Goal: Task Accomplishment & Management: Manage account settings

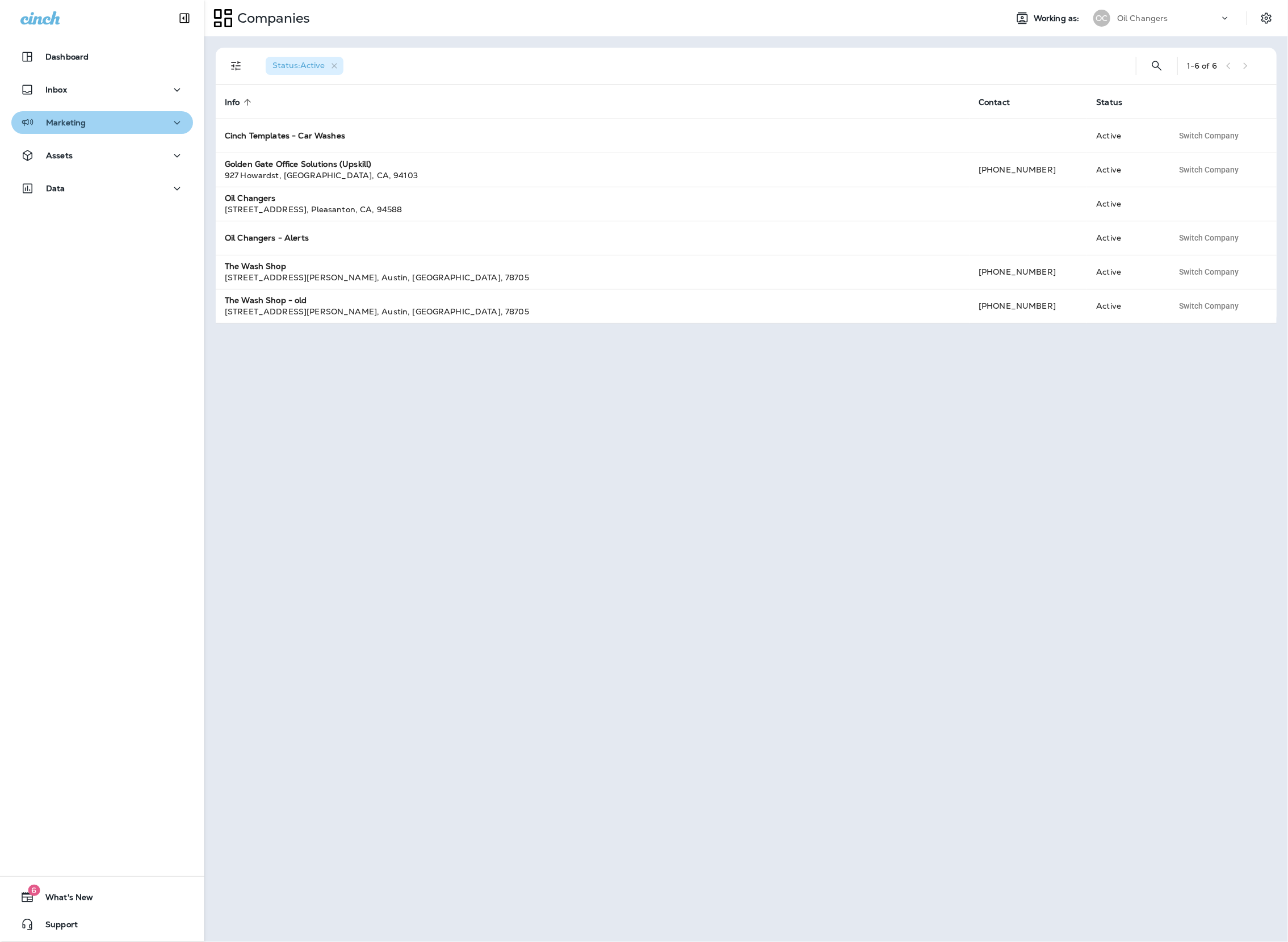
drag, startPoint x: 62, startPoint y: 119, endPoint x: 110, endPoint y: 129, distance: 49.0
click at [63, 119] on p "Marketing" at bounding box center [65, 123] width 40 height 9
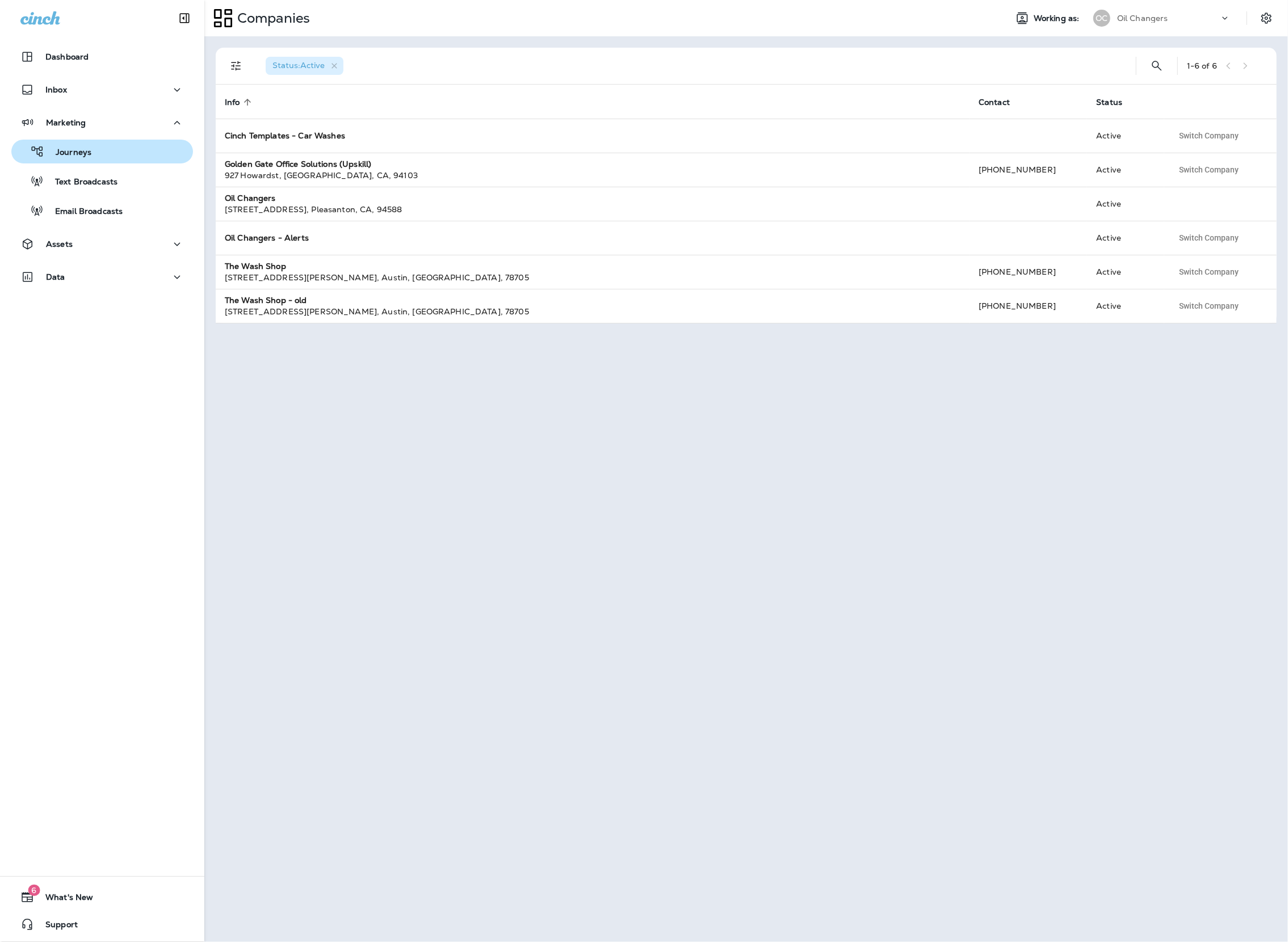
click at [154, 158] on div "Journeys" at bounding box center [102, 152] width 172 height 17
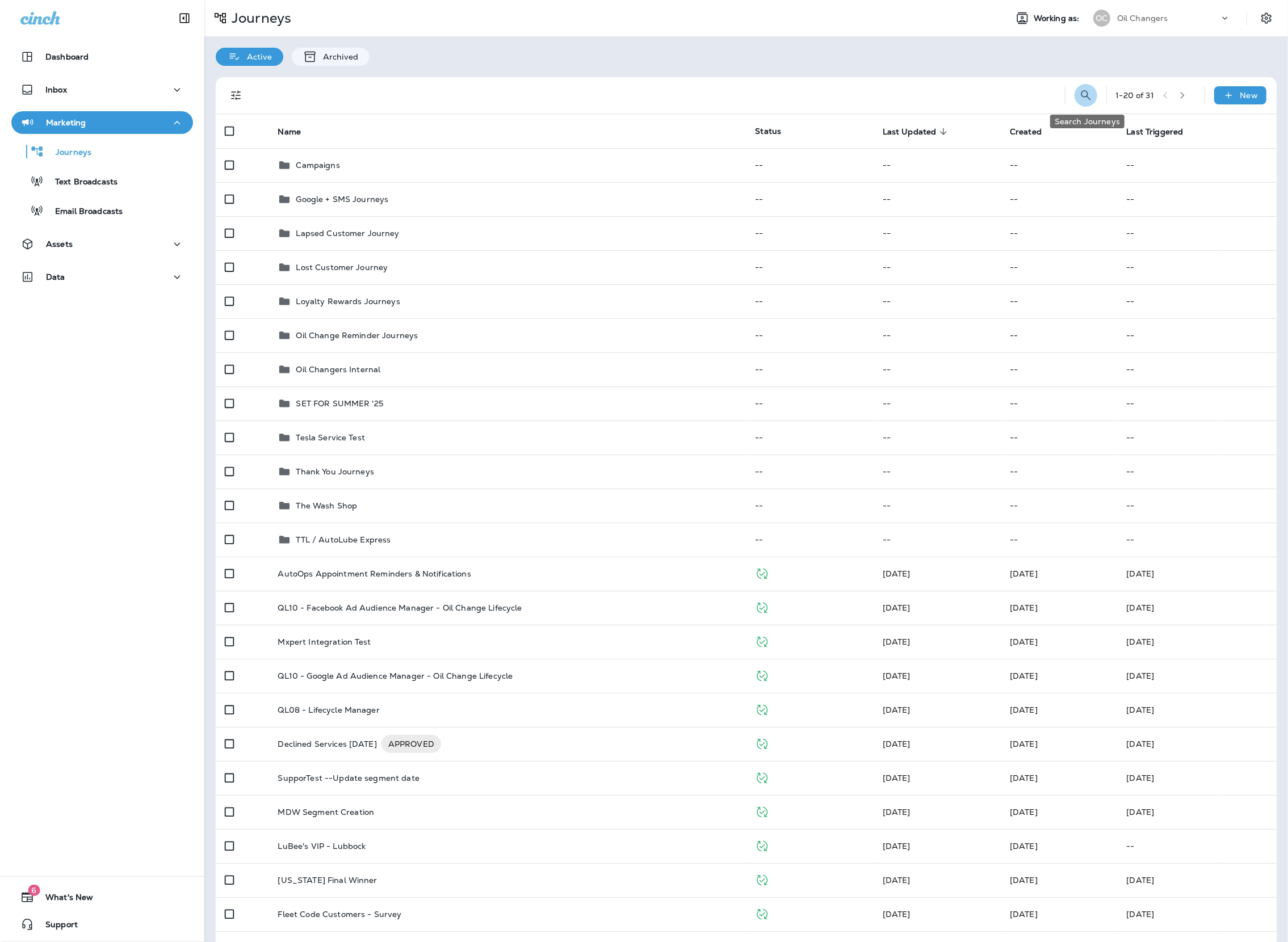
click at [1080, 90] on icon "Search Journeys" at bounding box center [1085, 95] width 14 height 14
type input "*"
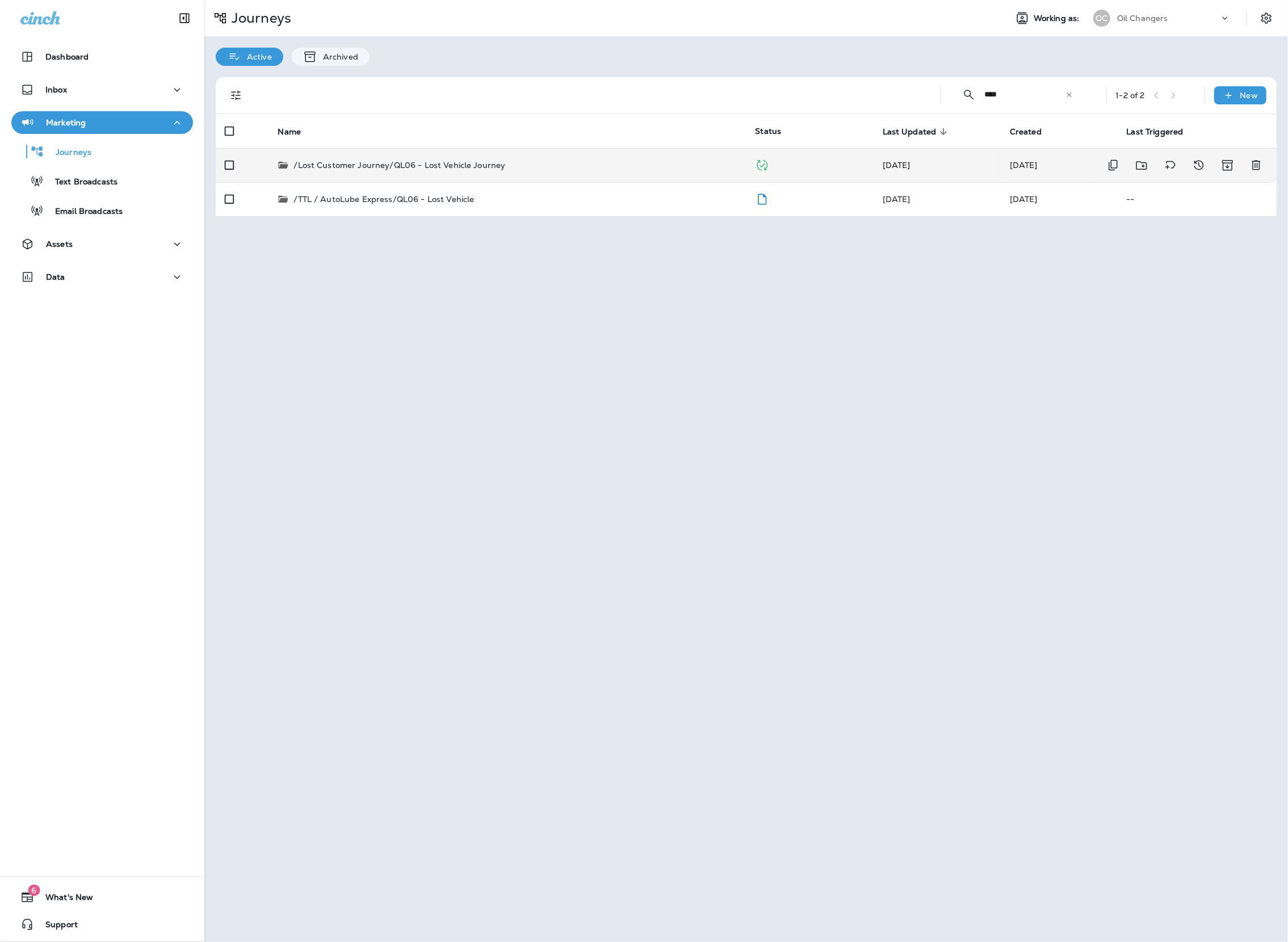
type input "****"
click at [571, 180] on td "/Lost Customer Journey/QL06 - Lost Vehicle Journey" at bounding box center [507, 165] width 477 height 34
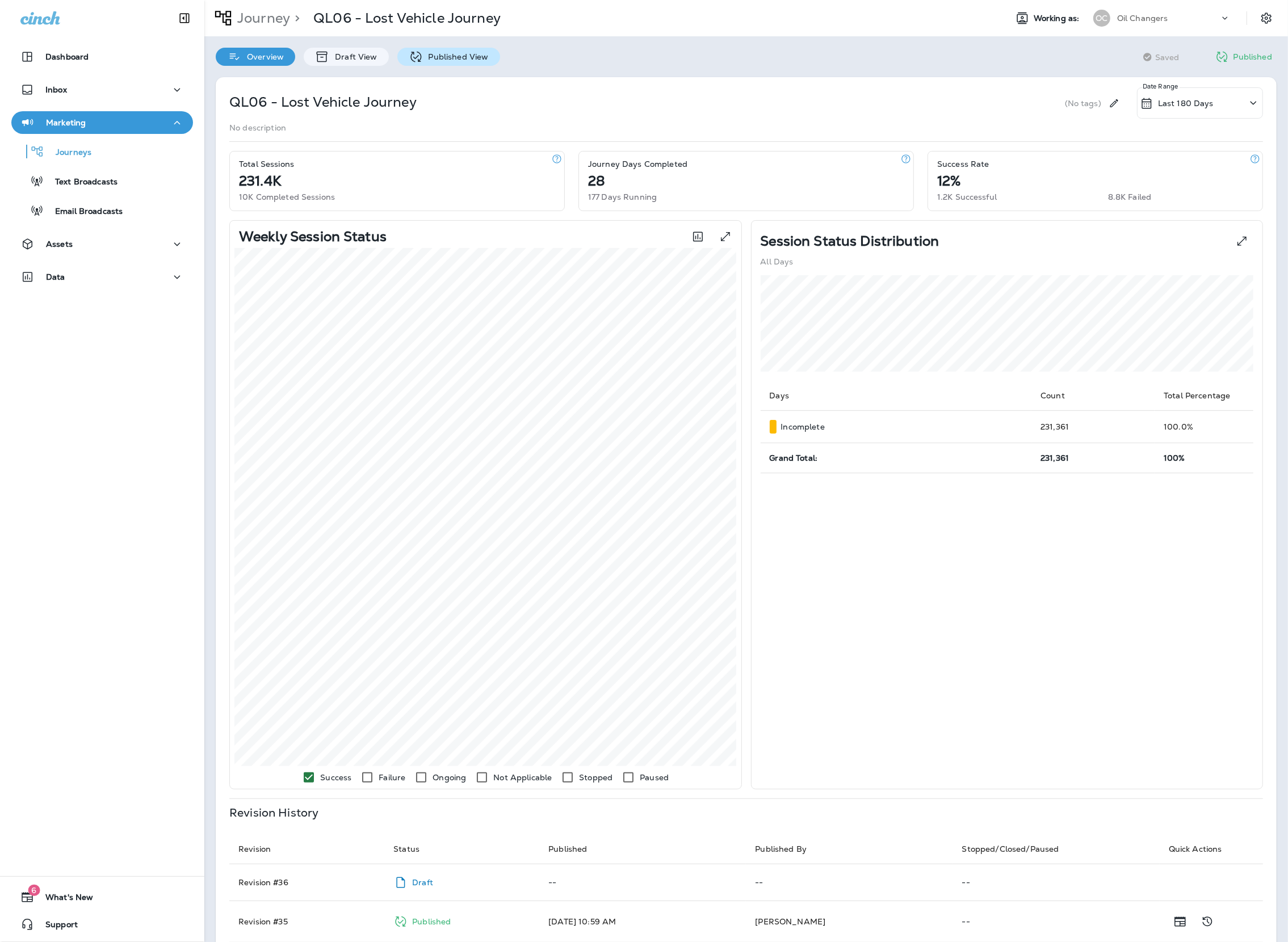
click at [447, 59] on p "Published View" at bounding box center [455, 57] width 66 height 9
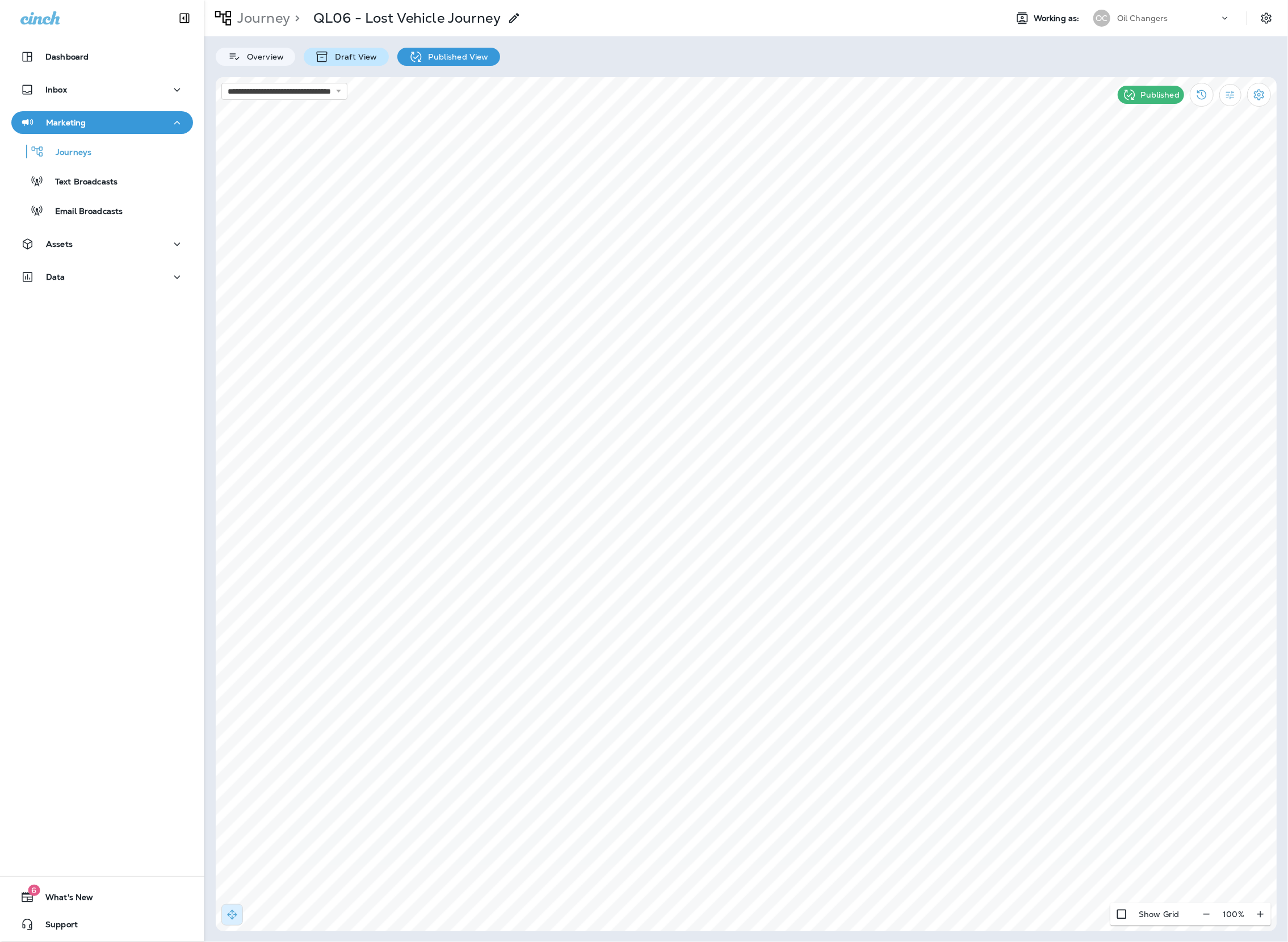
click at [358, 53] on p "Draft View" at bounding box center [352, 57] width 47 height 9
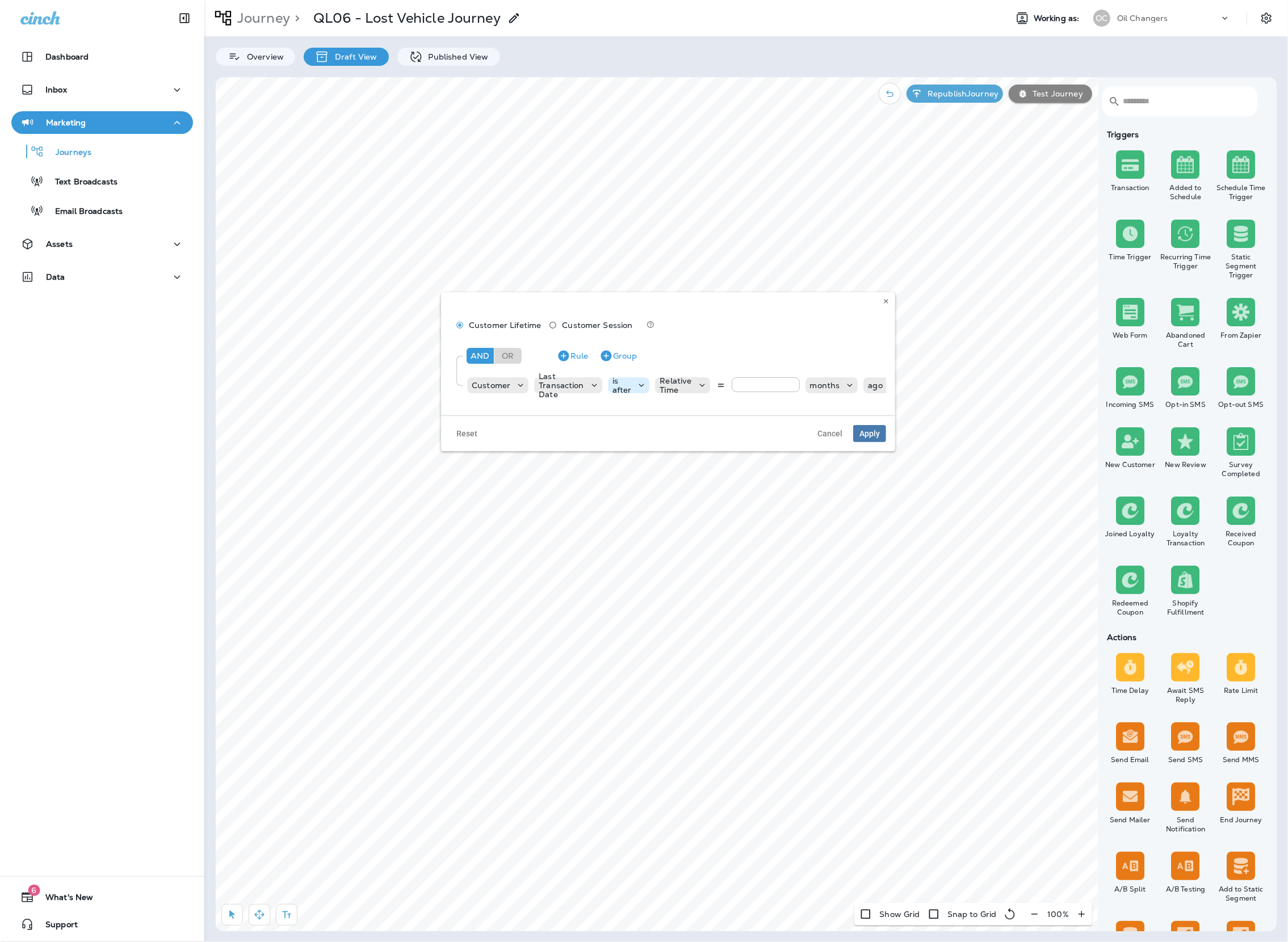
click at [628, 376] on p "is after" at bounding box center [621, 385] width 20 height 18
drag, startPoint x: 645, startPoint y: 411, endPoint x: 753, endPoint y: 329, distance: 135.6
click at [753, 32] on body "Dashboard Inbox Marketing Journeys Text Broadcasts Email Broadcasts Assets Data…" at bounding box center [644, 16] width 1288 height 32
click at [888, 305] on button at bounding box center [885, 301] width 12 height 12
drag, startPoint x: 885, startPoint y: 303, endPoint x: 879, endPoint y: 295, distance: 10.0
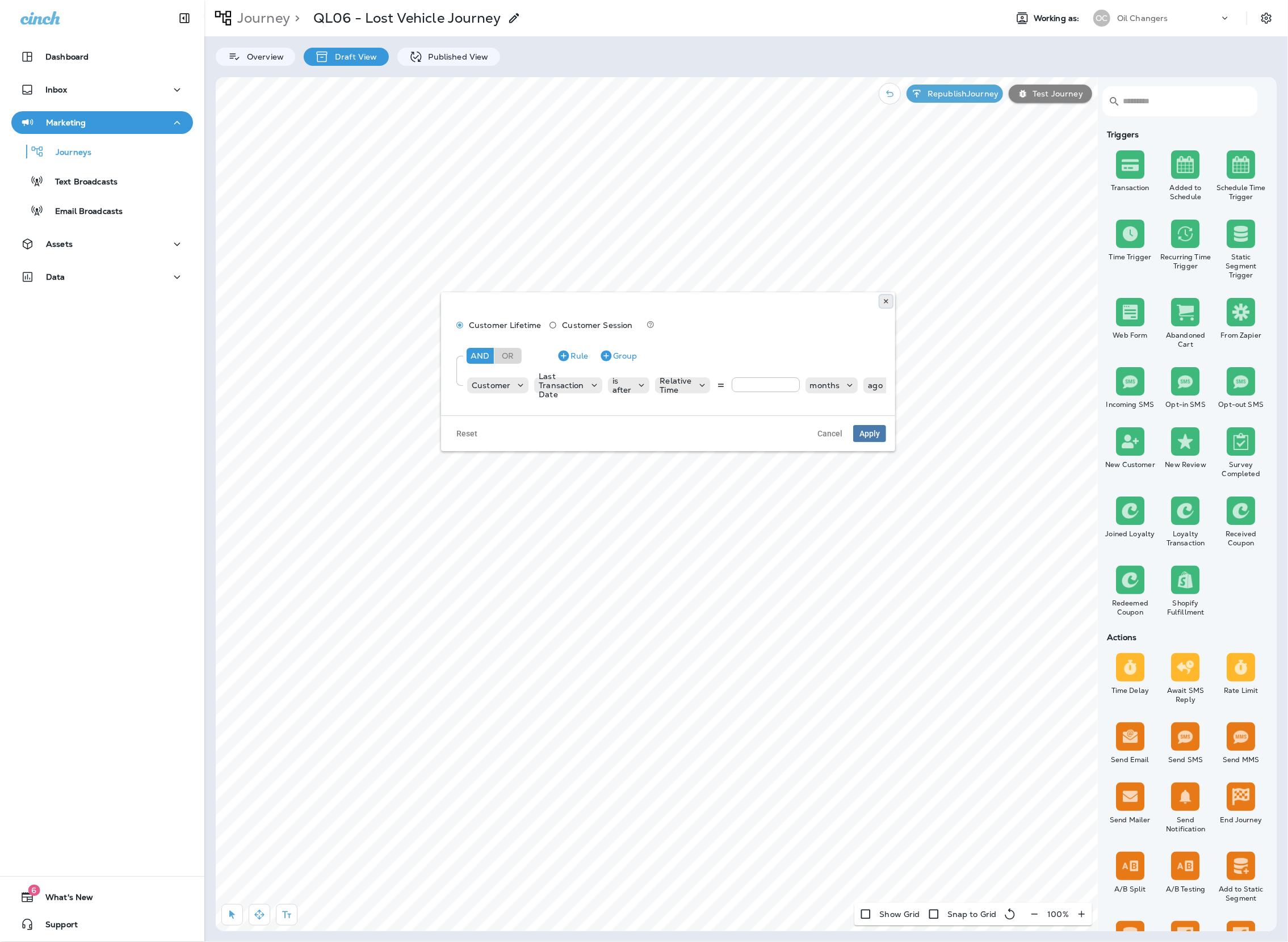
click at [879, 295] on button at bounding box center [885, 301] width 12 height 12
click at [445, 63] on div "Published View" at bounding box center [449, 56] width 102 height 18
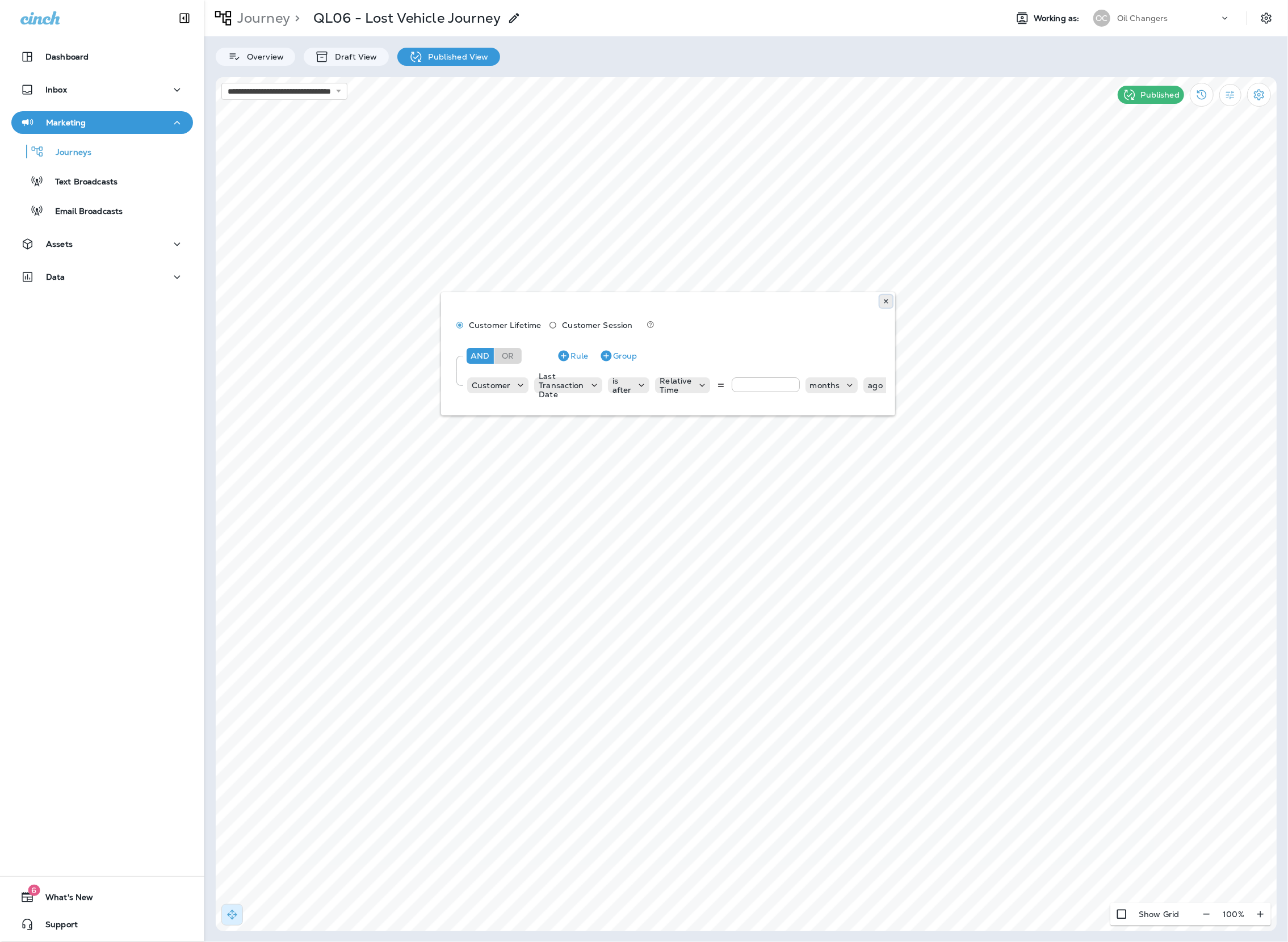
click at [887, 303] on use at bounding box center [886, 301] width 4 height 5
click at [346, 59] on p "Draft View" at bounding box center [352, 57] width 47 height 9
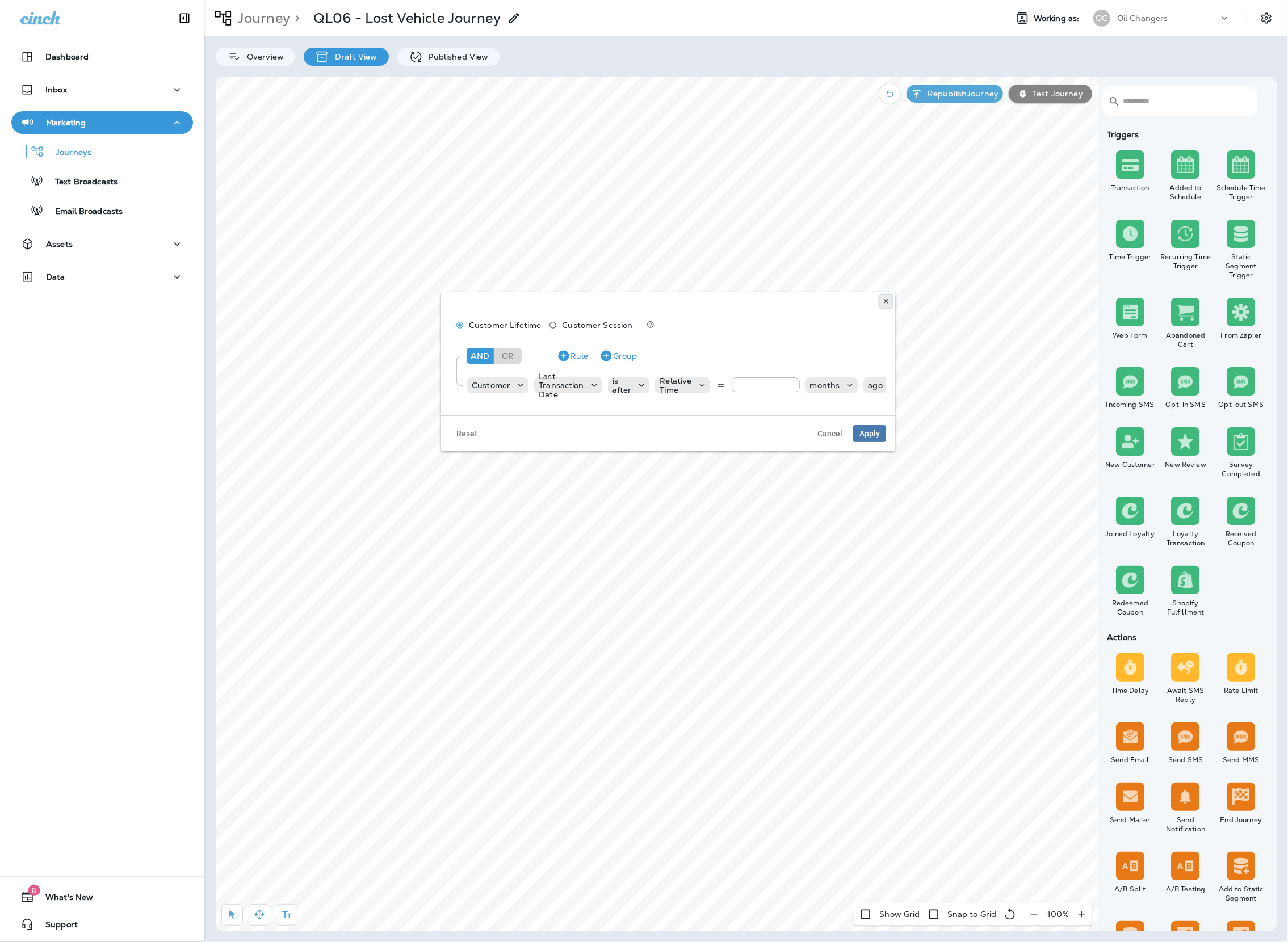
click at [883, 304] on icon at bounding box center [885, 301] width 7 height 7
click at [481, 334] on label "No" at bounding box center [535, 334] width 141 height 9
click at [602, 375] on button "Apply" at bounding box center [589, 375] width 33 height 17
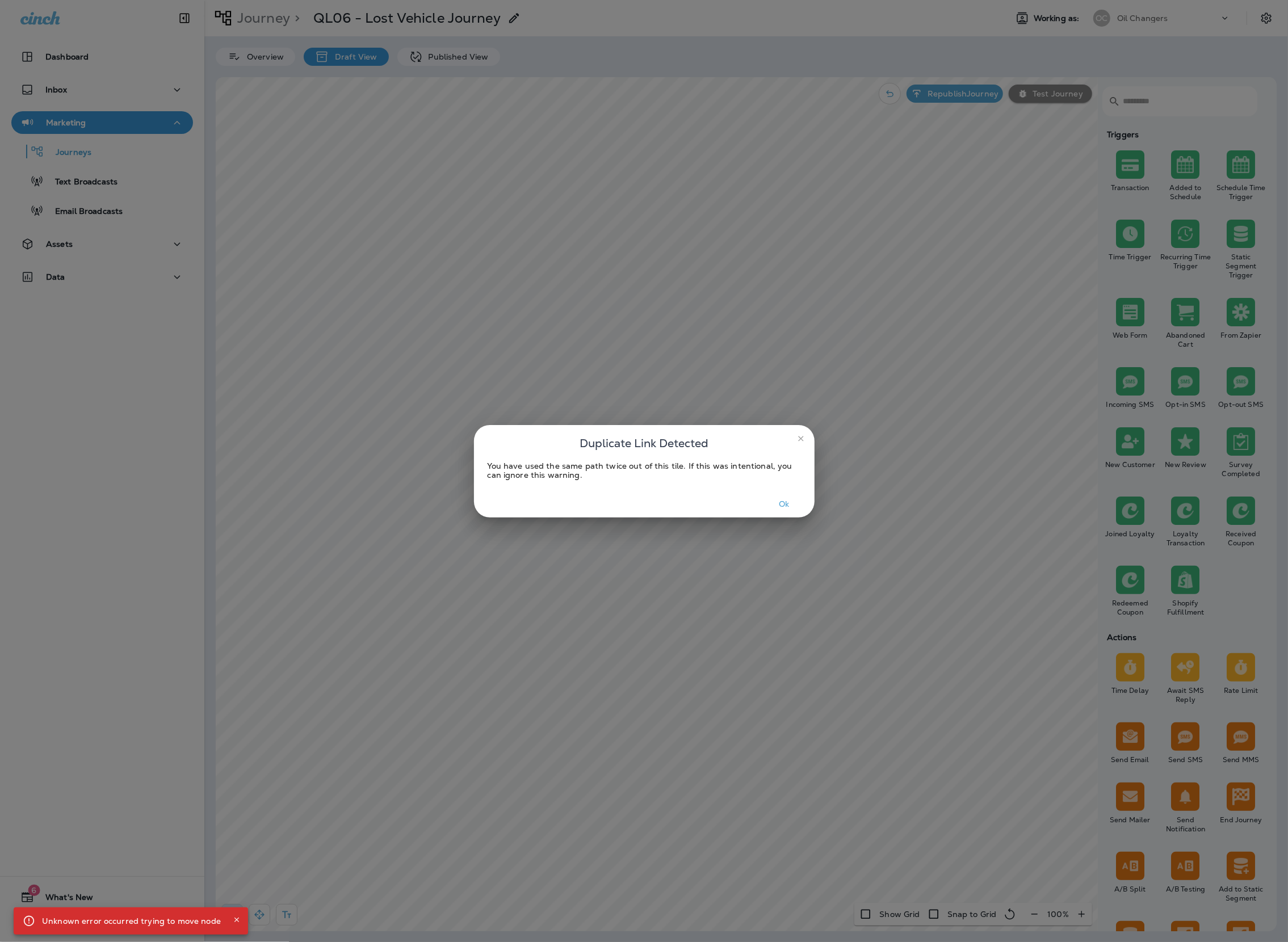
click at [778, 502] on button "Ok" at bounding box center [784, 504] width 43 height 18
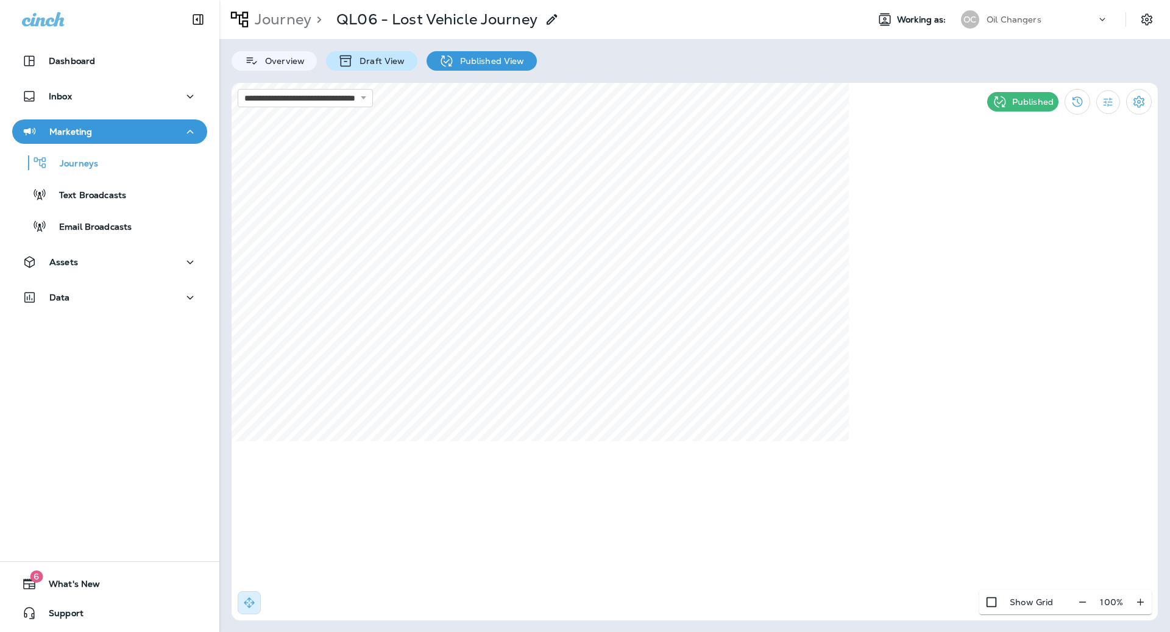
click at [394, 62] on p "Draft View" at bounding box center [378, 61] width 51 height 10
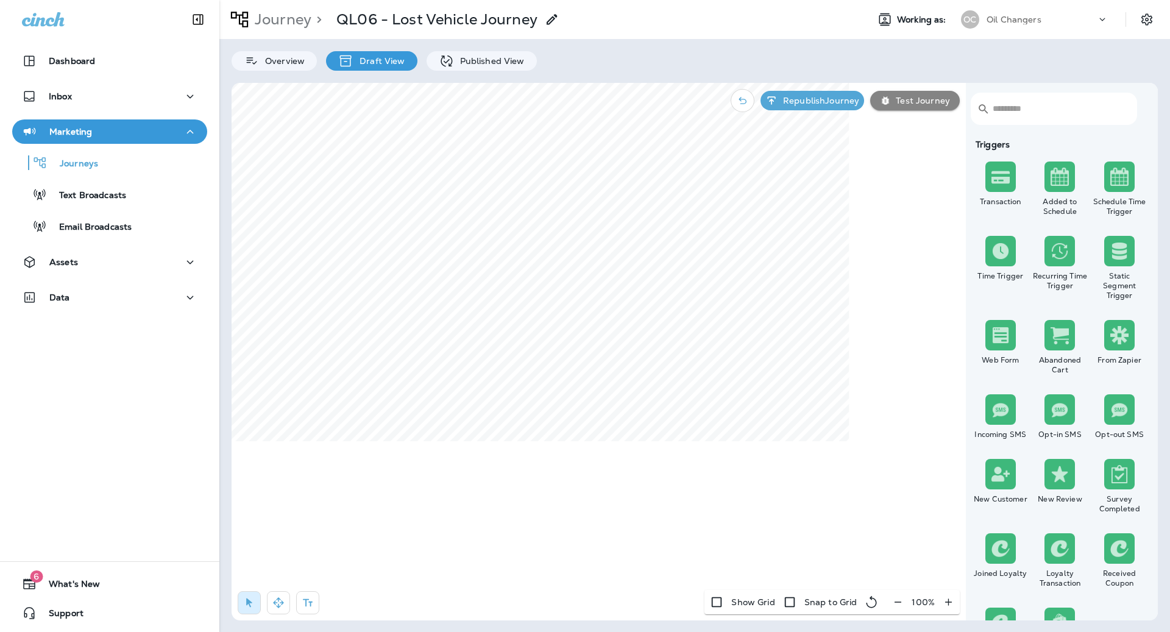
click at [898, 598] on icon "button" at bounding box center [897, 602] width 13 height 12
click at [898, 598] on icon "button" at bounding box center [902, 602] width 13 height 12
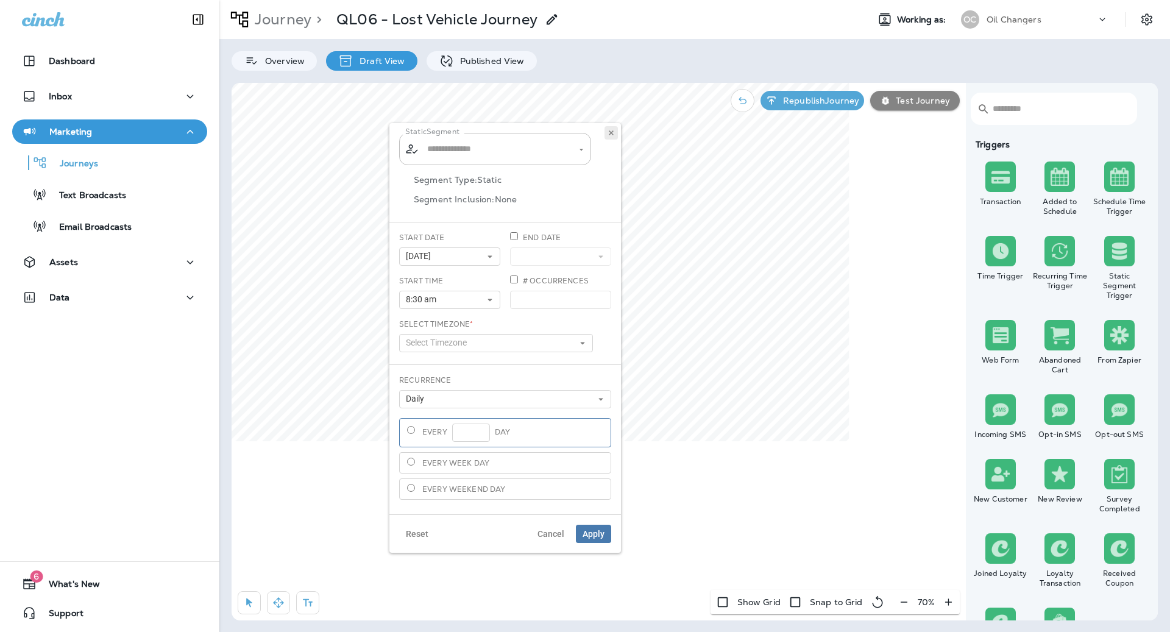
type input "**********"
click at [609, 135] on icon at bounding box center [610, 132] width 7 height 7
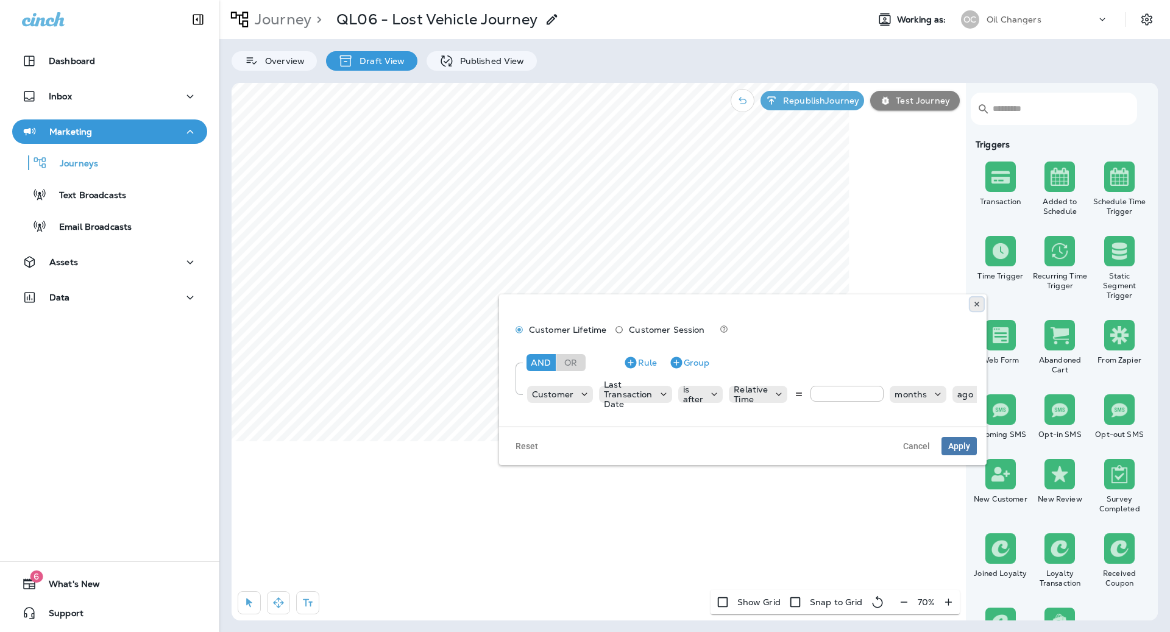
click at [977, 303] on use at bounding box center [976, 304] width 4 height 5
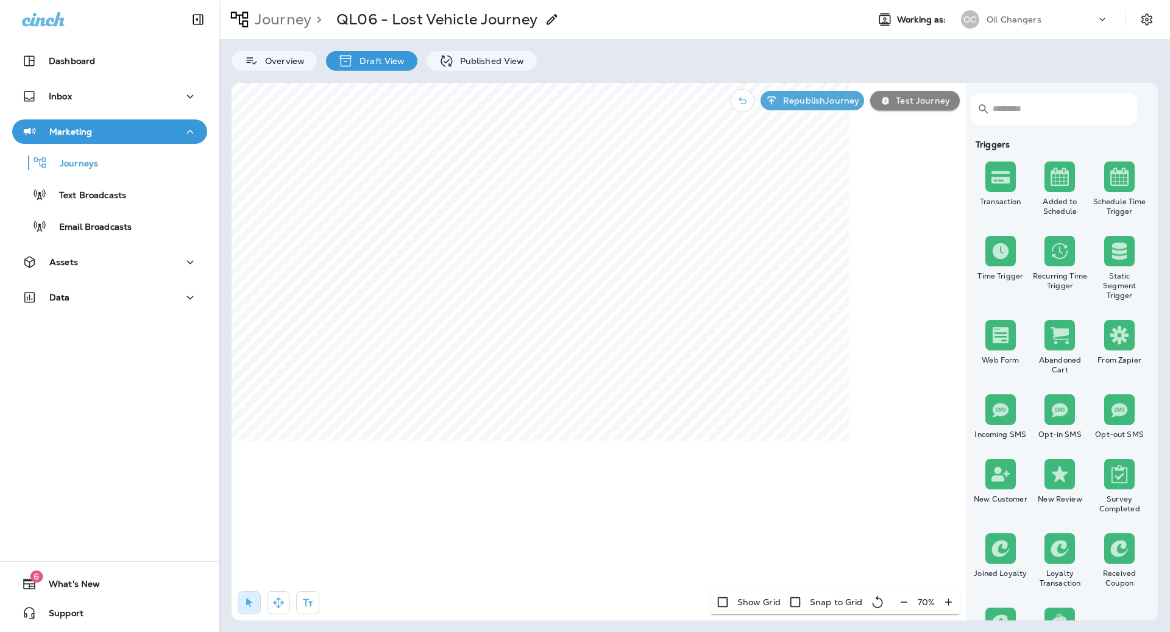
click at [866, 150] on div "​ ​ Triggers Transaction Added to Schedule Schedule Time Trigger Time Trigger R…" at bounding box center [695, 351] width 926 height 537
click at [851, 109] on button "Republish Journey" at bounding box center [812, 100] width 104 height 19
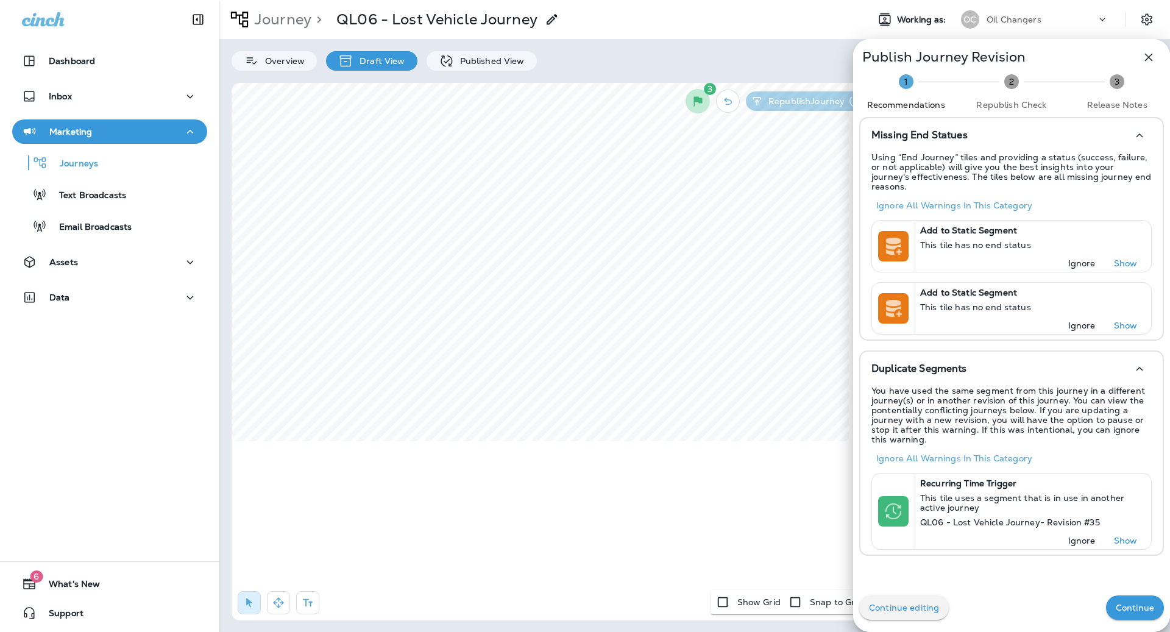
click at [1123, 609] on p "Continue" at bounding box center [1135, 608] width 38 height 10
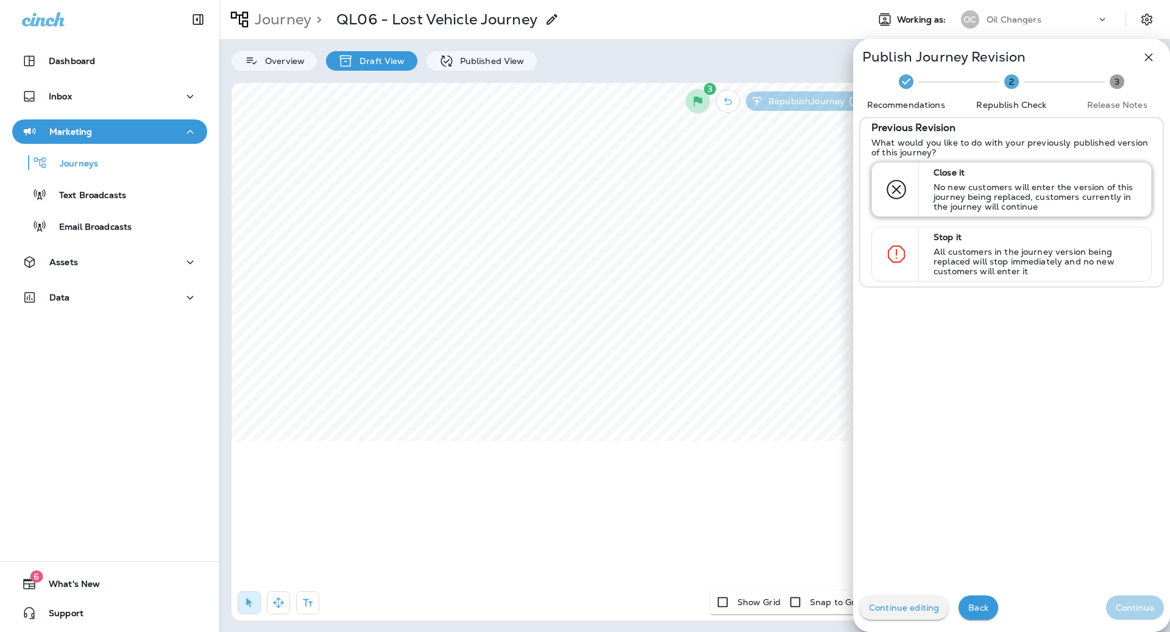
click at [1008, 168] on p "Close it" at bounding box center [1036, 173] width 207 height 10
click at [1121, 609] on p "Continue" at bounding box center [1135, 608] width 38 height 10
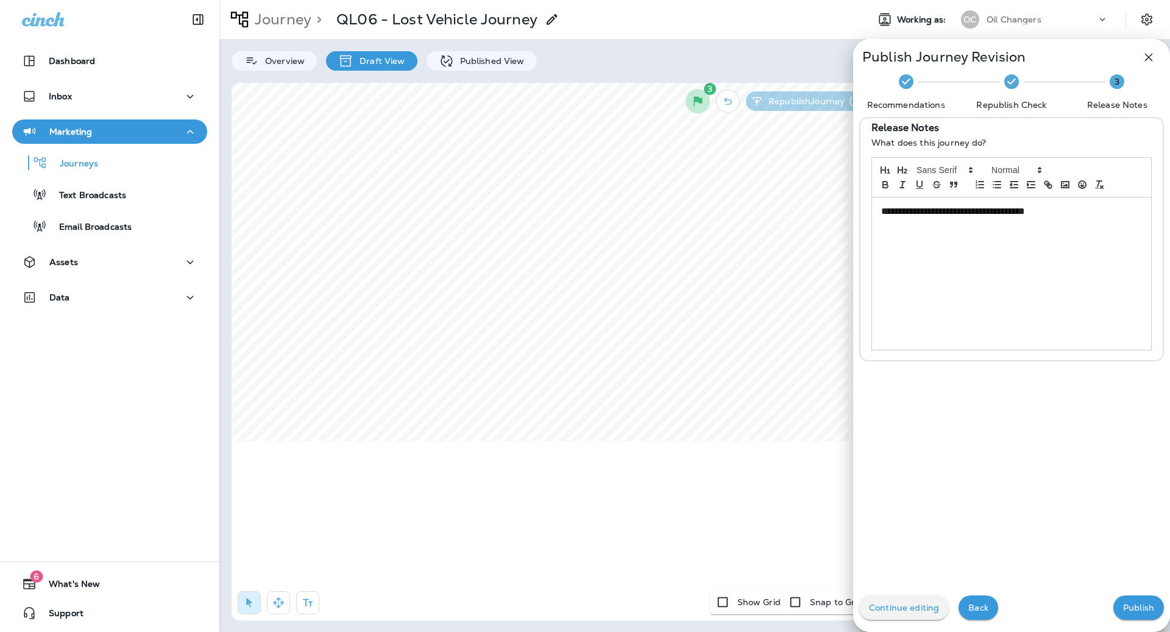
click at [1121, 609] on button "Publish" at bounding box center [1138, 607] width 51 height 24
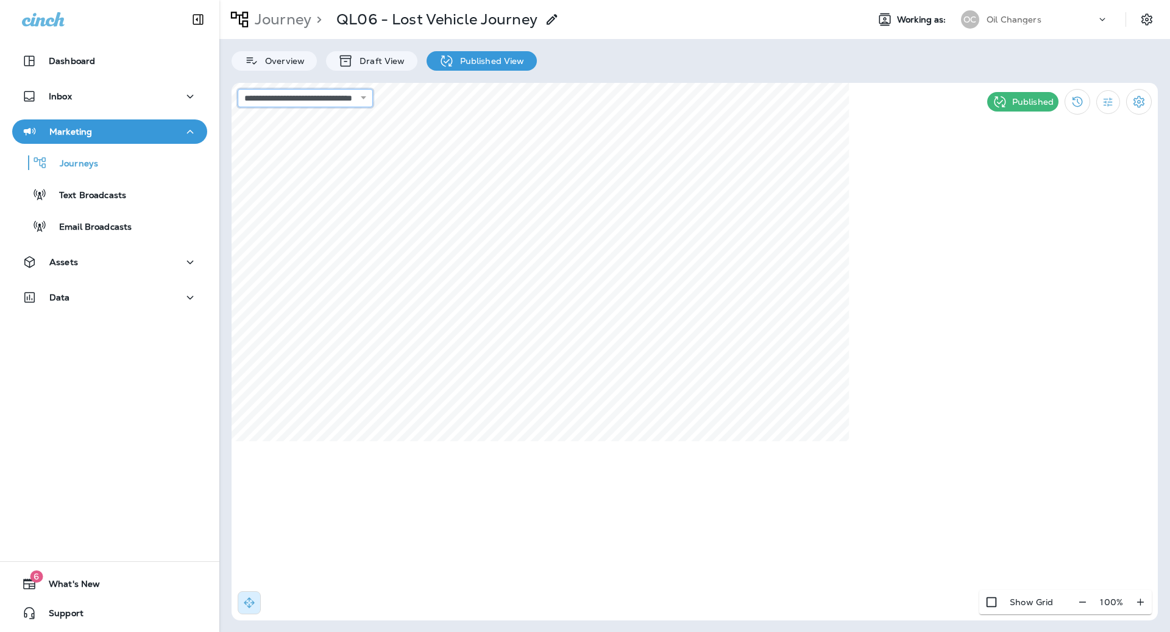
click at [319, 91] on select "**********" at bounding box center [305, 98] width 135 height 18
select select "**********"
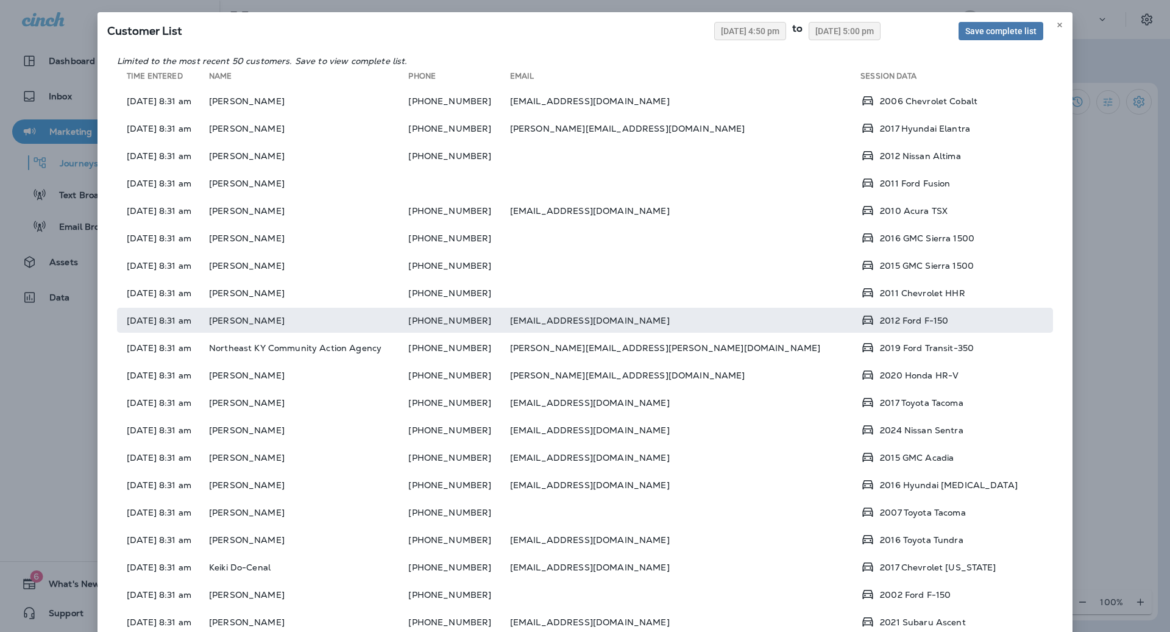
click at [714, 325] on td "[EMAIL_ADDRESS][DOMAIN_NAME]" at bounding box center [685, 320] width 350 height 25
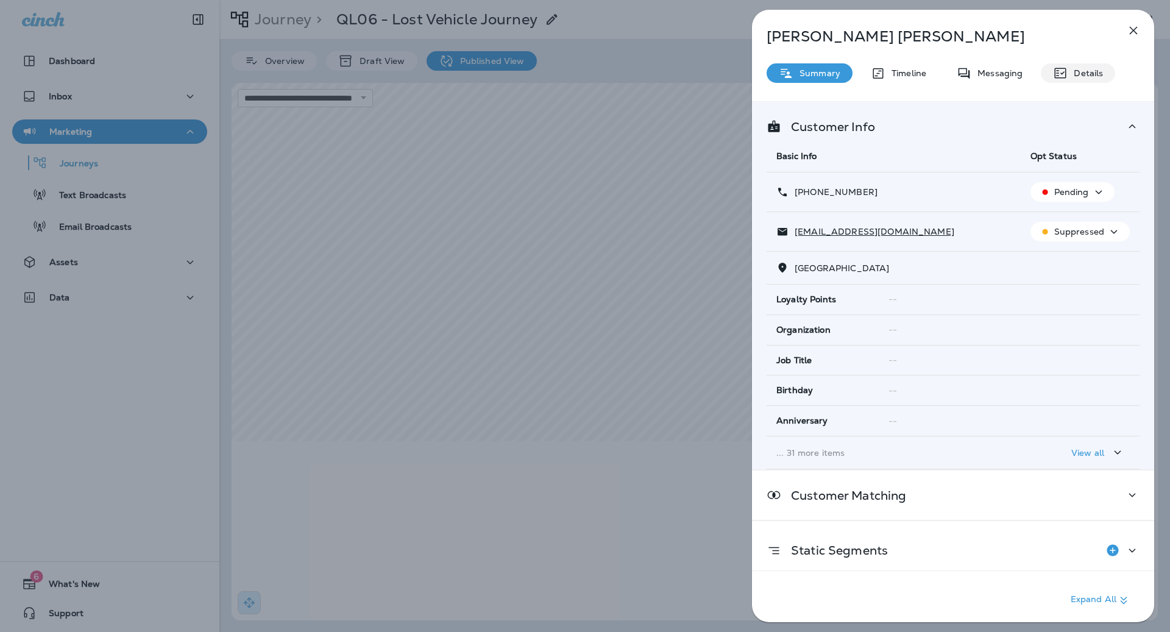
click at [1095, 69] on p "Details" at bounding box center [1084, 73] width 35 height 10
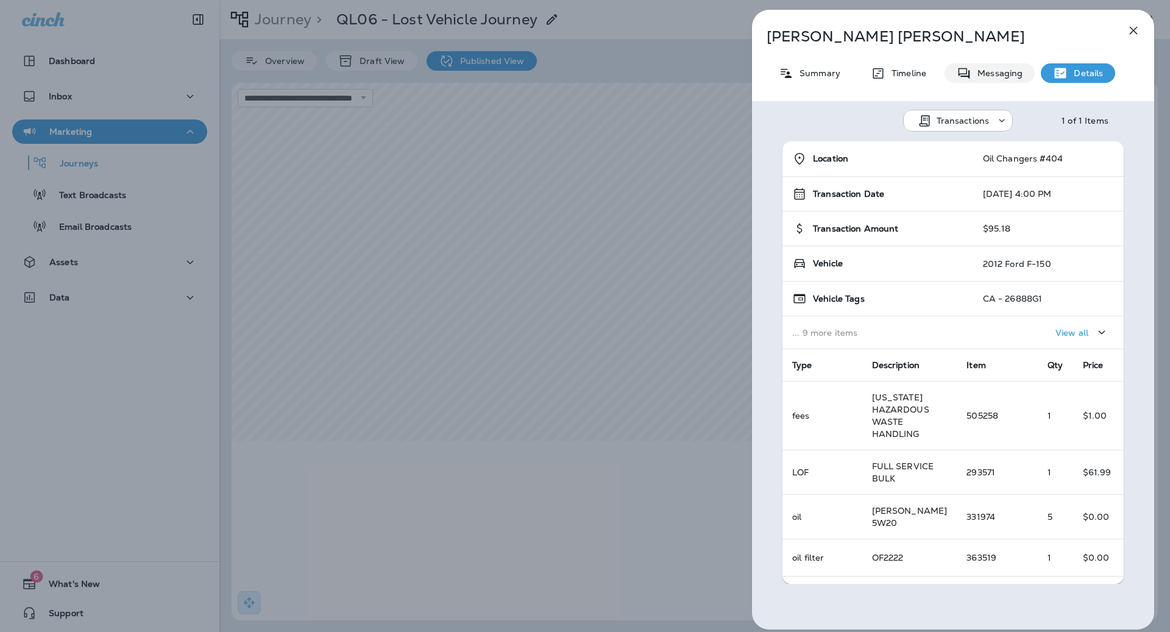
click at [989, 77] on p "Messaging" at bounding box center [996, 73] width 51 height 10
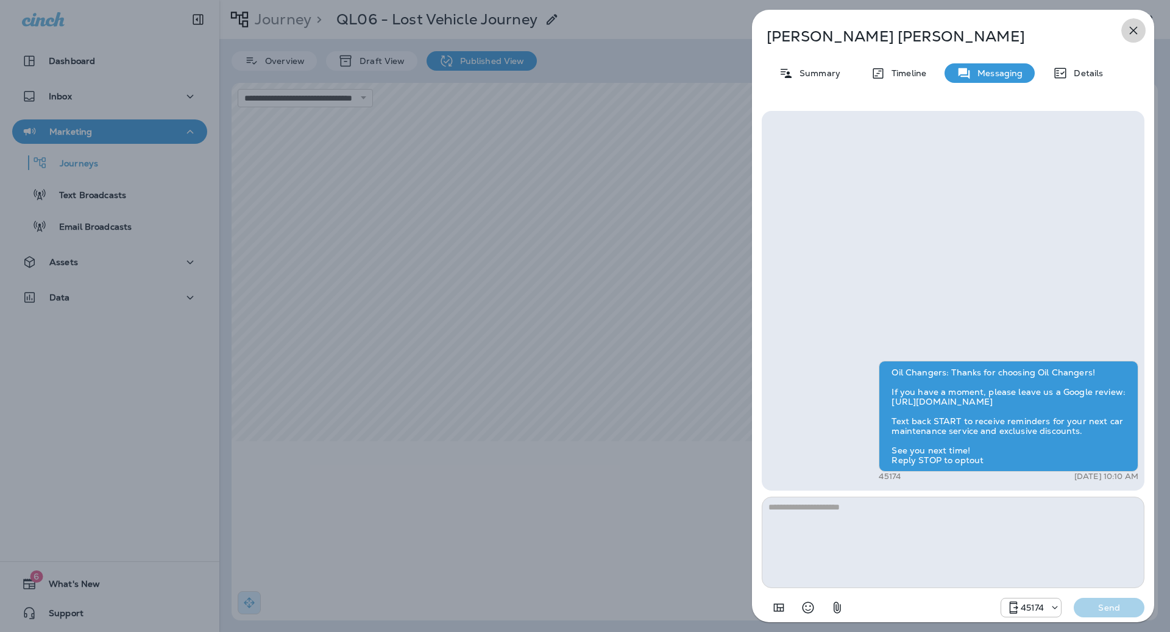
click at [1135, 33] on icon "button" at bounding box center [1133, 30] width 15 height 15
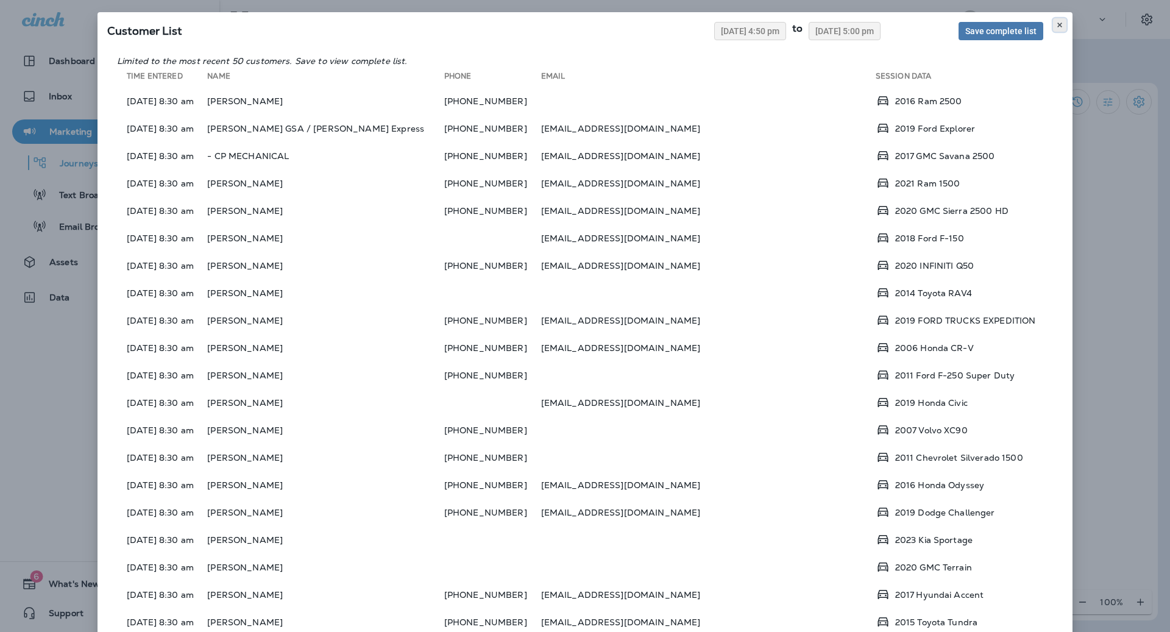
click at [1054, 23] on button at bounding box center [1059, 24] width 13 height 13
click at [1060, 24] on use at bounding box center [1059, 25] width 4 height 5
